Goal: Information Seeking & Learning: Learn about a topic

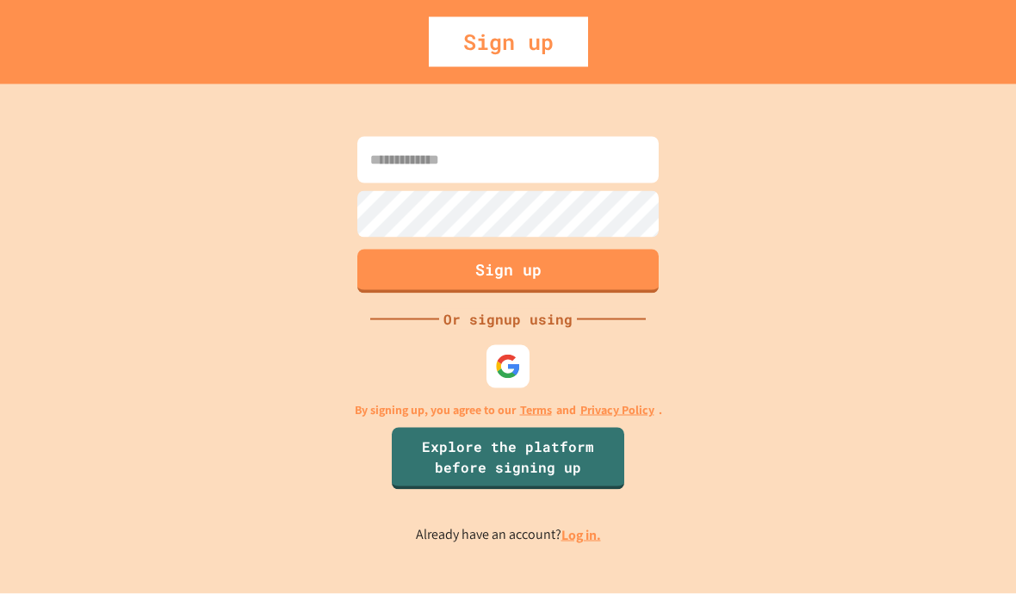
scroll to position [75, 0]
click at [517, 354] on img at bounding box center [508, 367] width 26 height 26
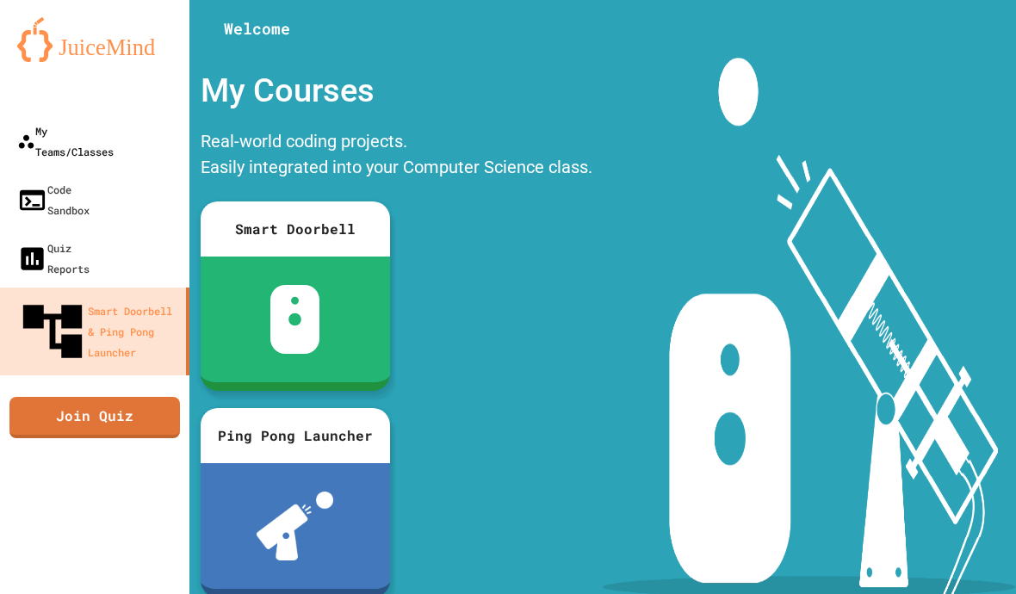
click at [52, 112] on link "My Teams/Classes" at bounding box center [94, 141] width 189 height 59
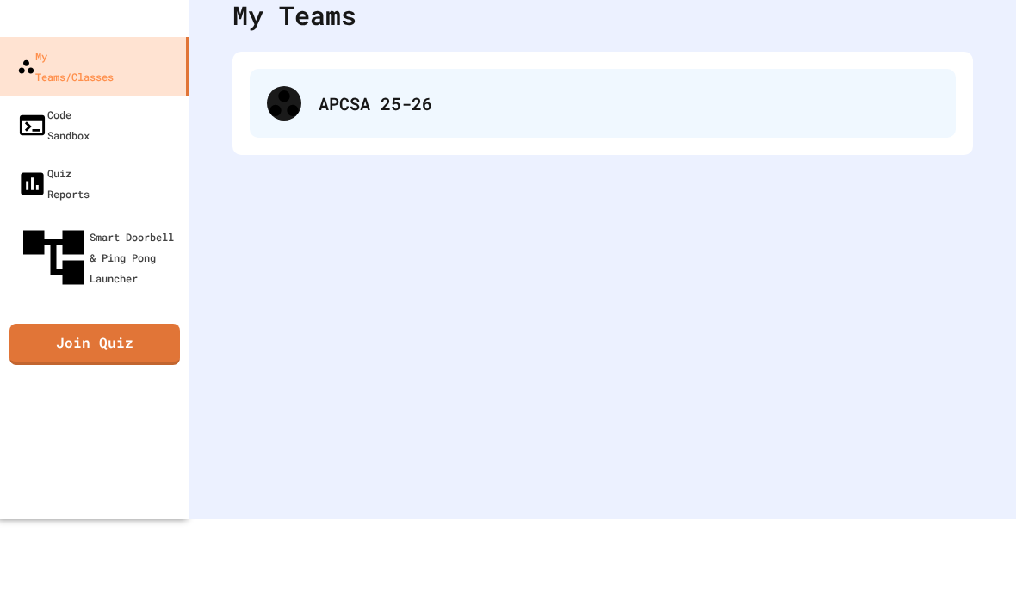
click at [841, 82] on div "APCSA 25-26" at bounding box center [603, 103] width 706 height 69
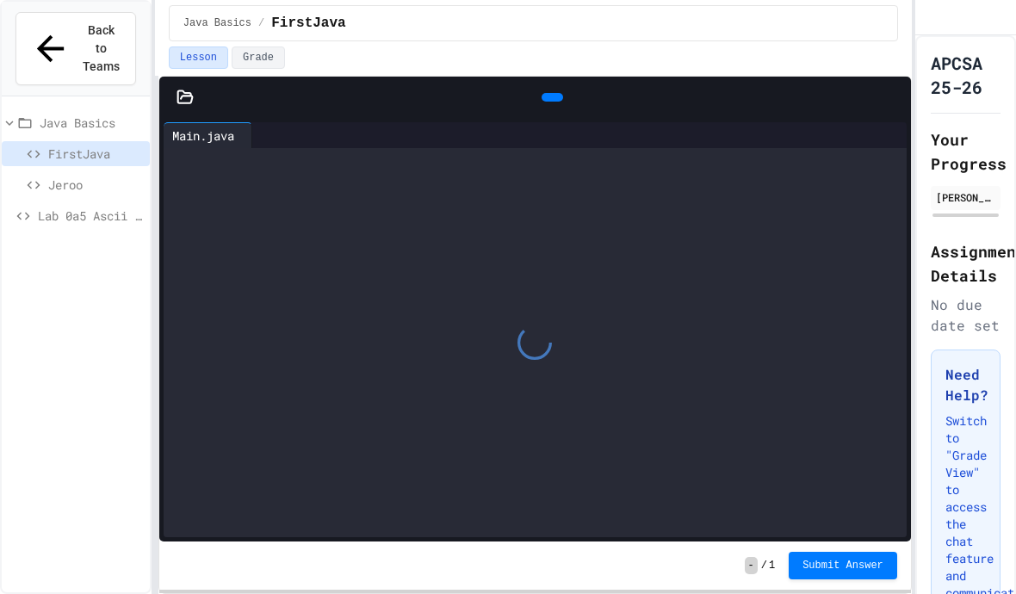
click at [47, 203] on div "Lab 0a5 Ascii Art" at bounding box center [76, 215] width 148 height 25
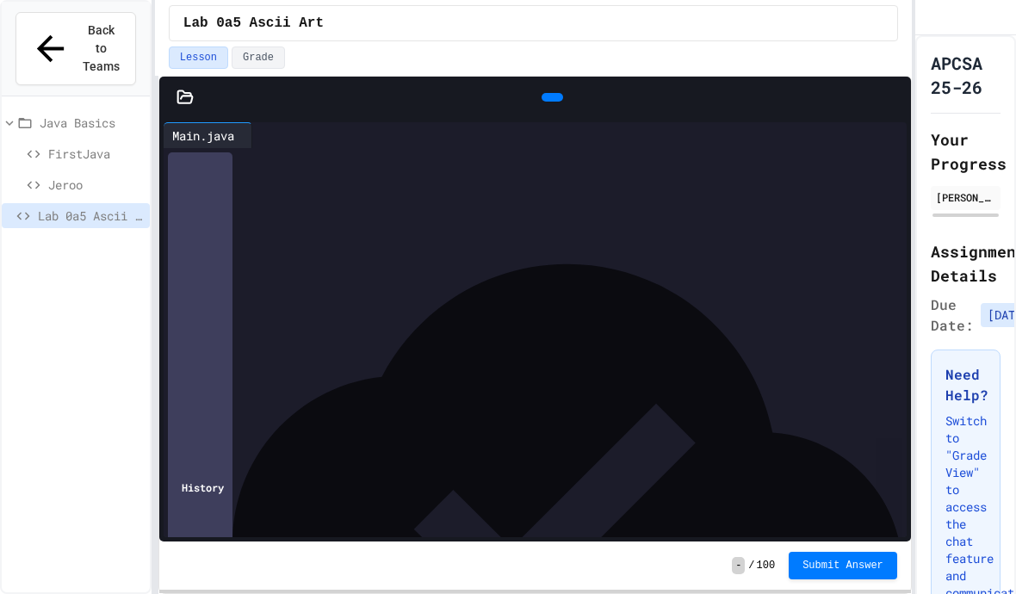
click at [168, 89] on div at bounding box center [185, 97] width 52 height 17
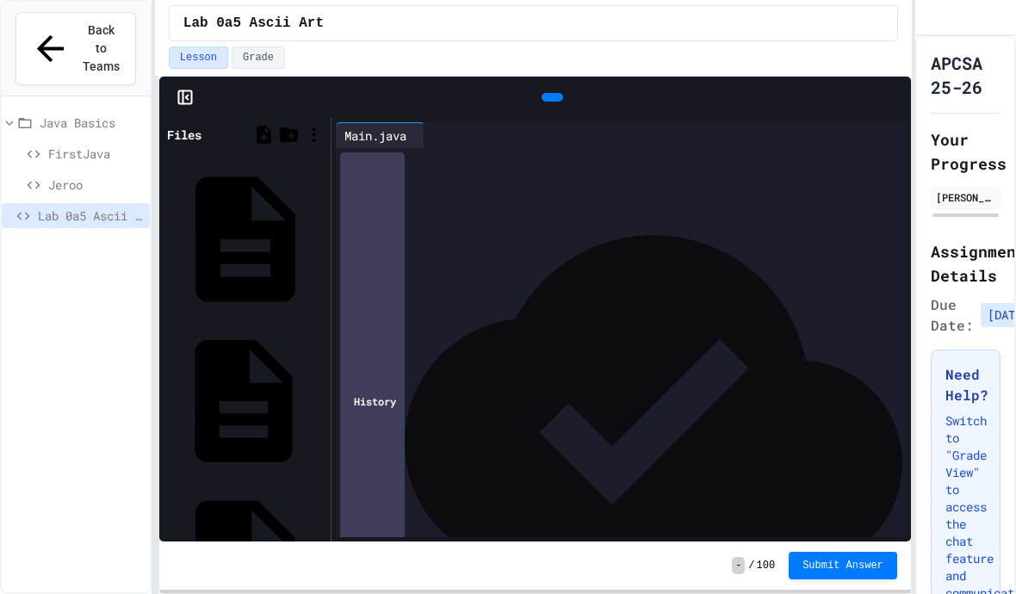
click at [321, 393] on div "AsciiArt2.java" at bounding box center [321, 401] width 0 height 17
click at [898, 102] on icon at bounding box center [904, 108] width 12 height 12
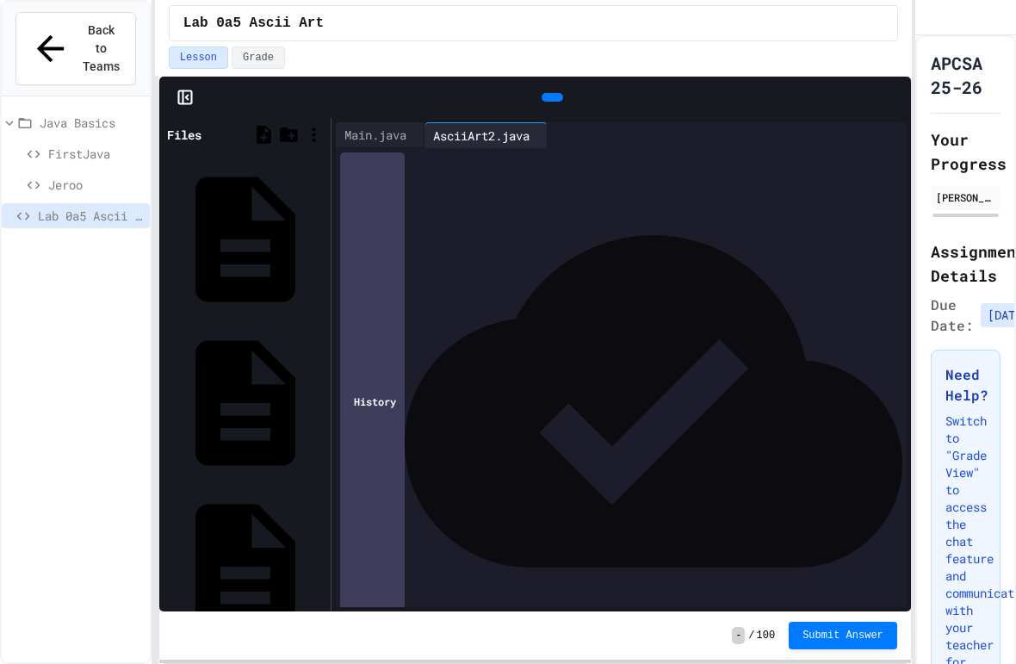
scroll to position [0, 0]
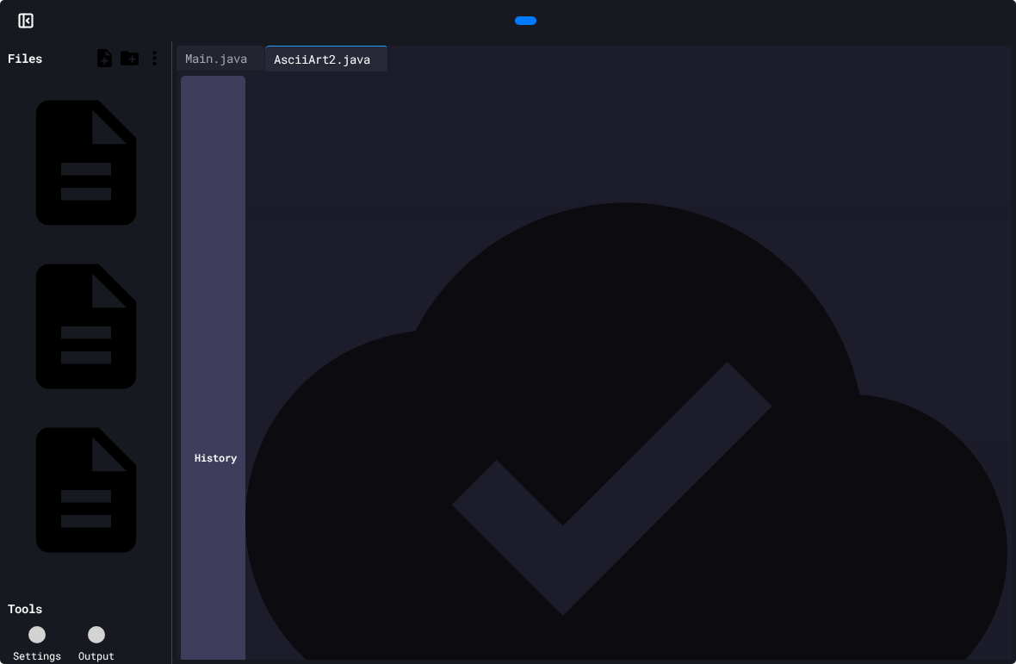
click at [523, 21] on icon at bounding box center [523, 21] width 0 height 0
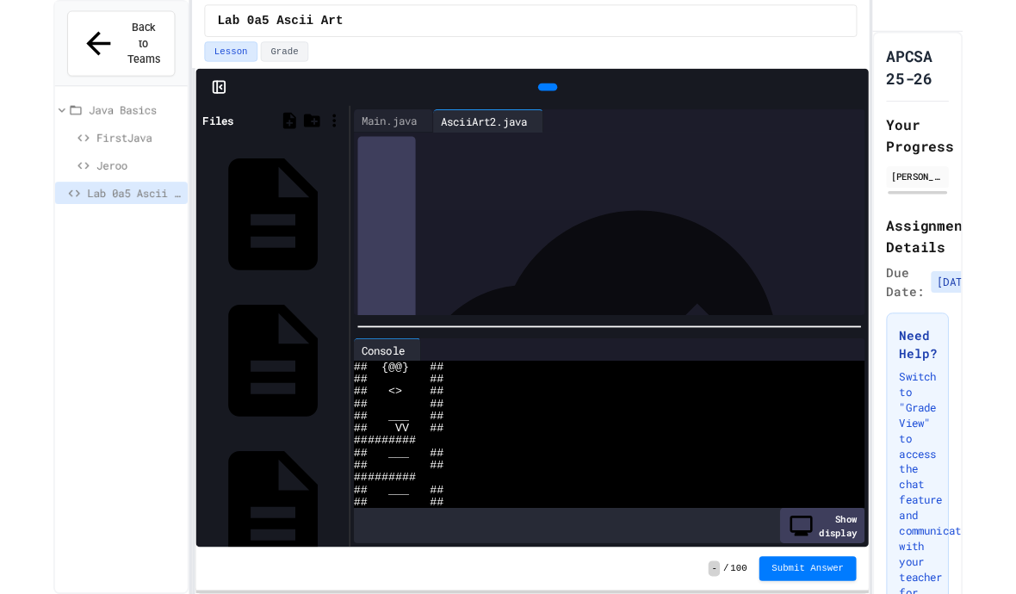
scroll to position [83, 0]
